Goal: Information Seeking & Learning: Find specific page/section

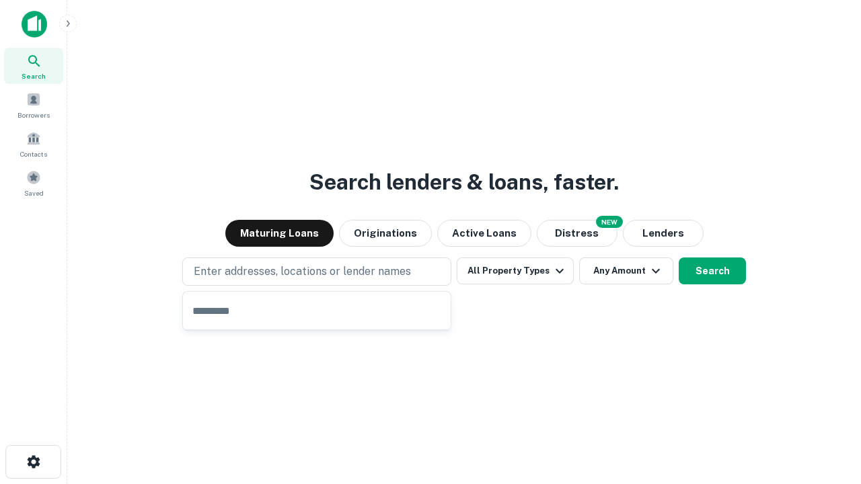
type input "**********"
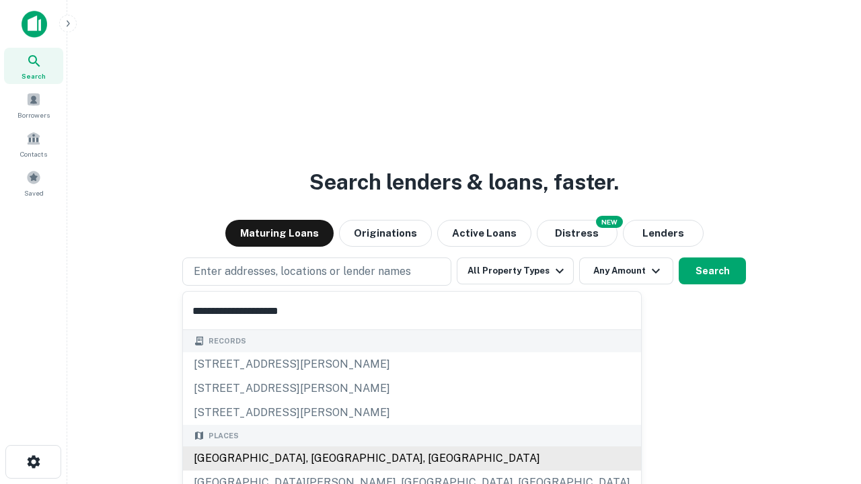
click at [321, 459] on div "Santa Monica, CA, USA" at bounding box center [412, 459] width 458 height 24
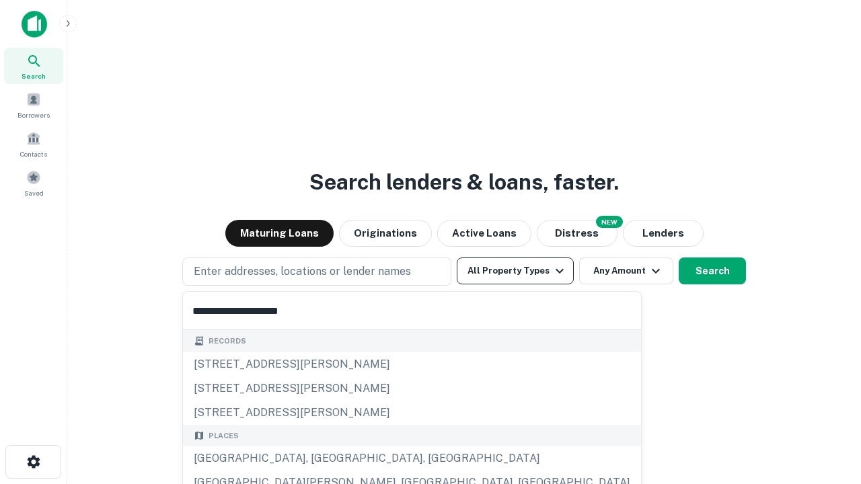
click at [515, 271] on button "All Property Types" at bounding box center [515, 271] width 117 height 27
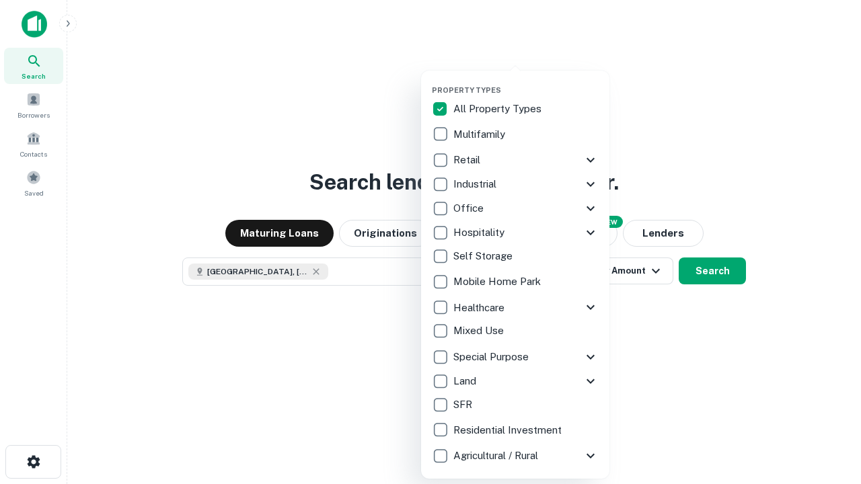
click at [526, 81] on button "button" at bounding box center [526, 81] width 188 height 1
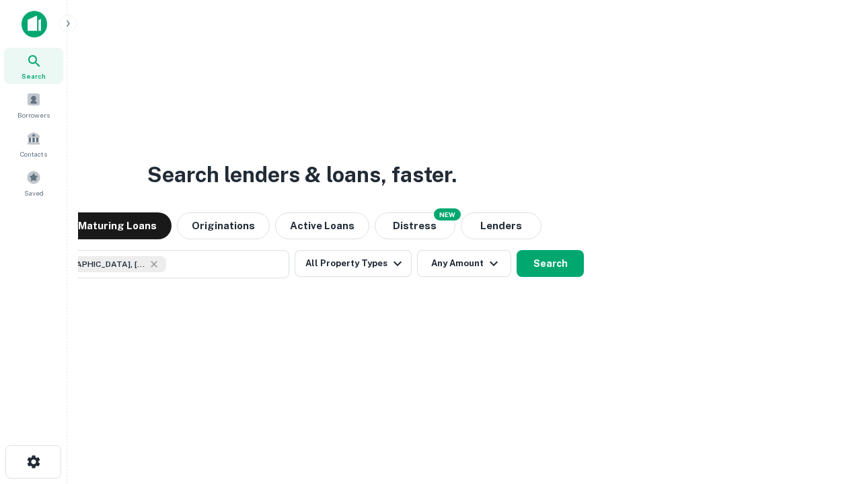
scroll to position [22, 0]
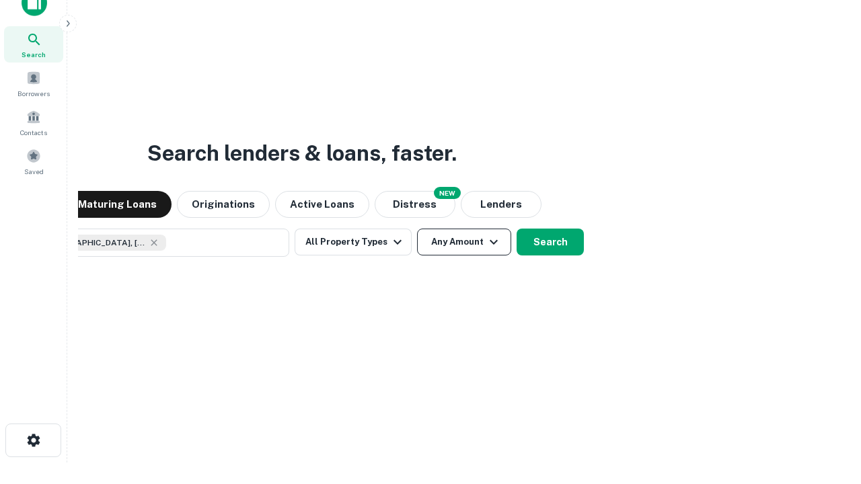
click at [417, 229] on button "Any Amount" at bounding box center [464, 242] width 94 height 27
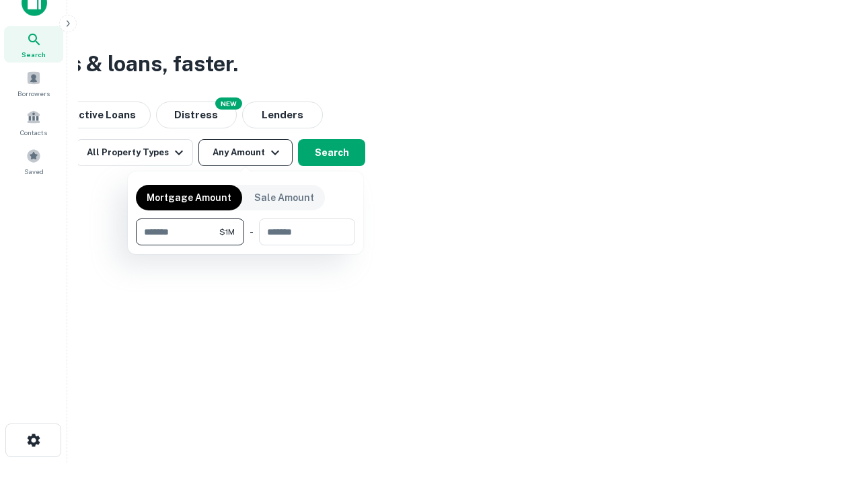
type input "*******"
click at [245, 245] on button "button" at bounding box center [245, 245] width 219 height 1
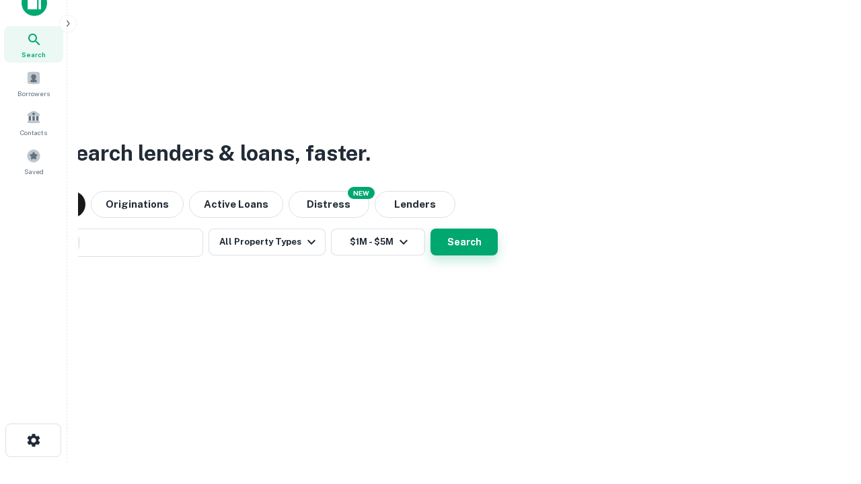
click at [430, 229] on button "Search" at bounding box center [463, 242] width 67 height 27
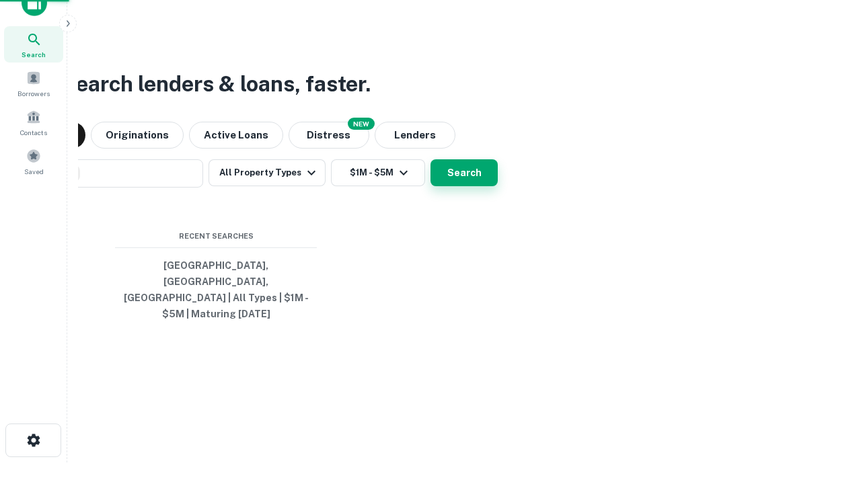
scroll to position [44, 381]
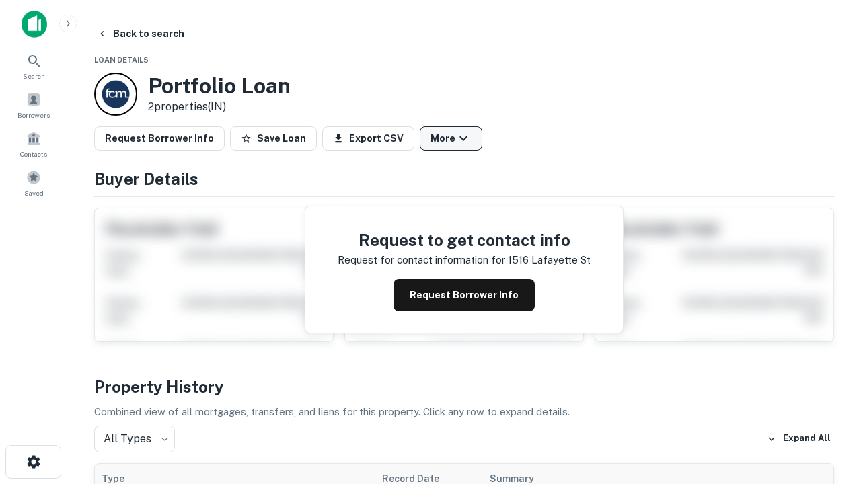
click at [451, 139] on button "More" at bounding box center [451, 138] width 63 height 24
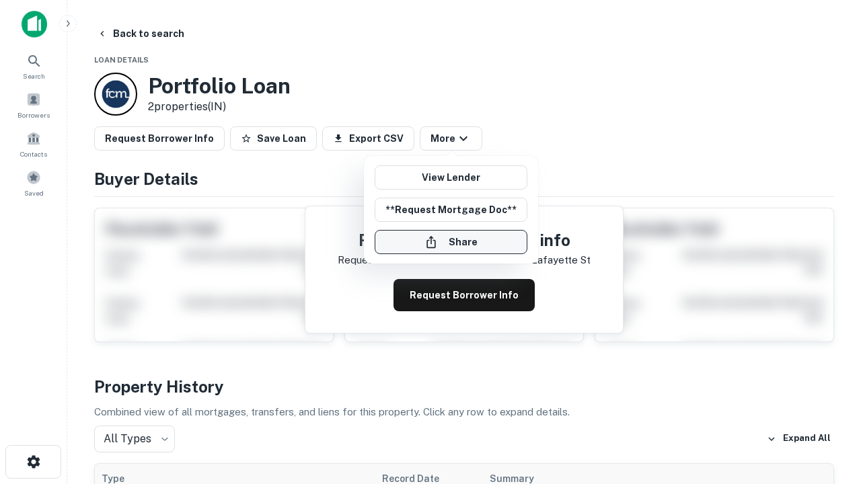
click at [451, 242] on button "Share" at bounding box center [451, 242] width 153 height 24
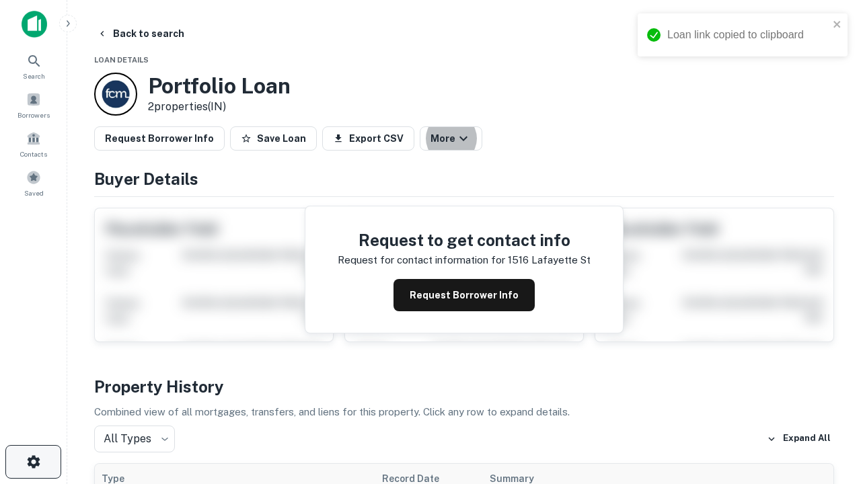
click at [33, 462] on icon "button" at bounding box center [34, 462] width 16 height 16
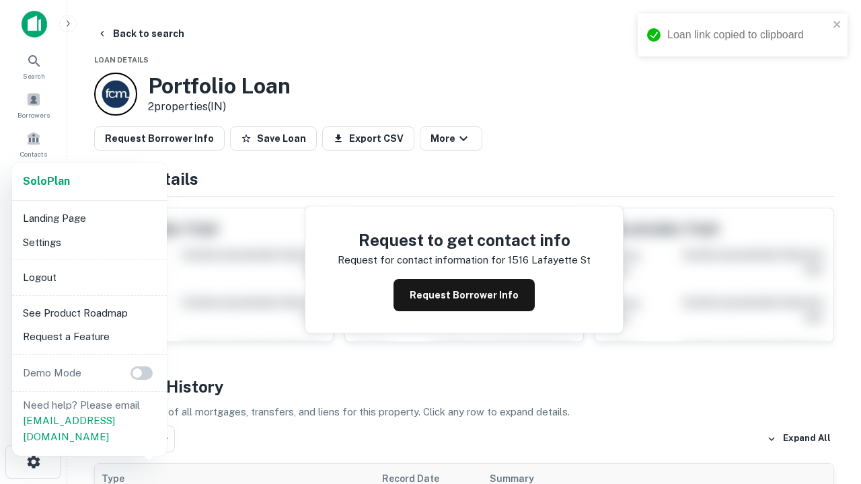
click at [89, 277] on li "Logout" at bounding box center [89, 278] width 144 height 24
